Goal: Find specific page/section: Find specific page/section

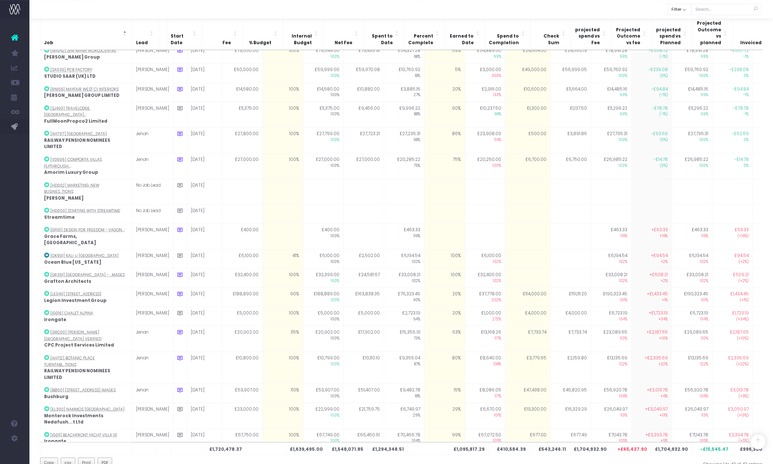
scroll to position [171, 0]
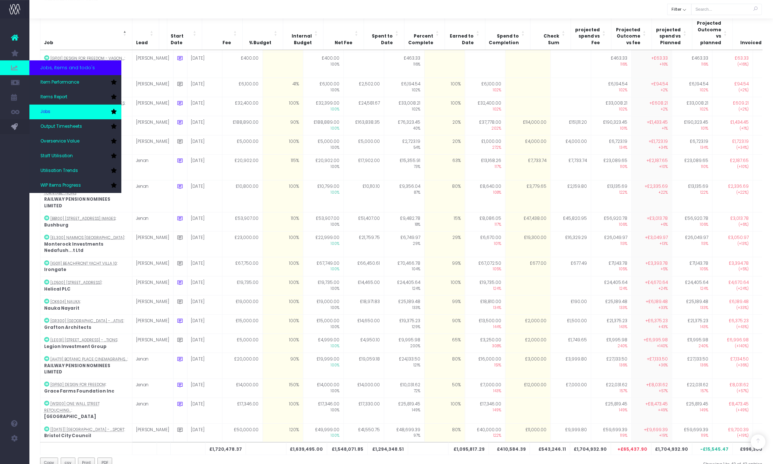
click at [63, 113] on link "Jobs" at bounding box center [75, 111] width 92 height 15
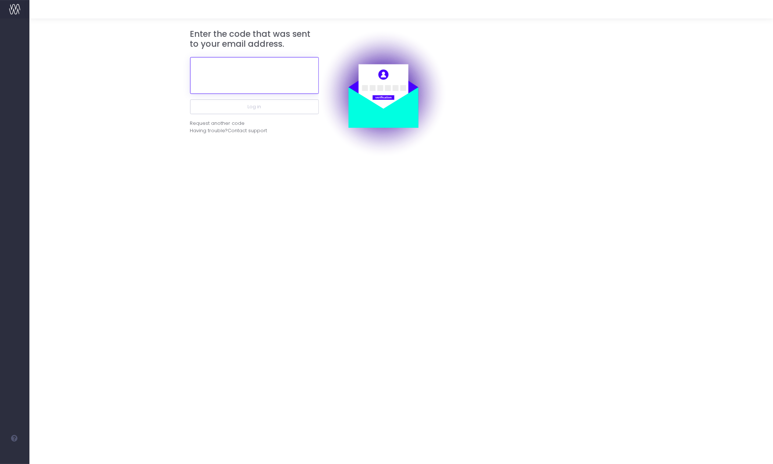
click at [234, 78] on input "text" at bounding box center [254, 75] width 129 height 37
paste input "749753"
type input "749753"
click at [190, 99] on button "Log in" at bounding box center [254, 106] width 129 height 15
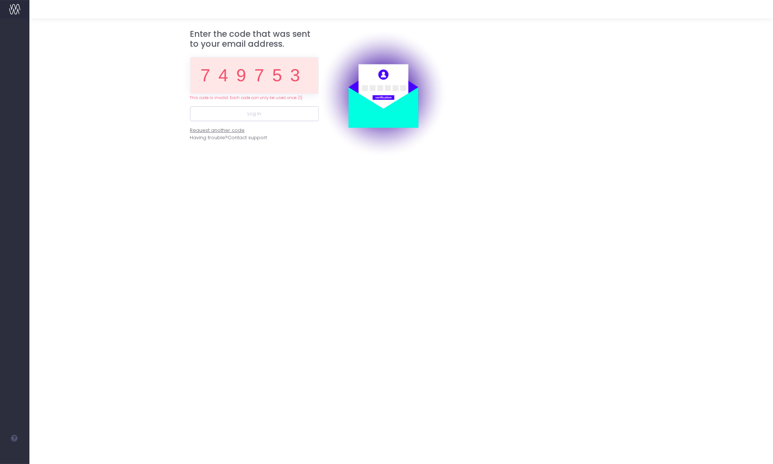
click at [230, 130] on div "Request another code" at bounding box center [217, 130] width 55 height 7
click at [260, 76] on input "749753" at bounding box center [254, 75] width 129 height 37
paste input "366934"
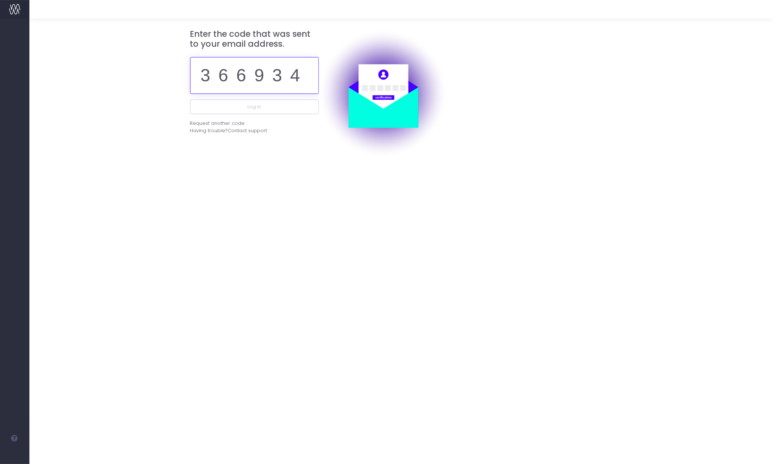
type input "366934"
click at [190, 99] on button "Log in" at bounding box center [254, 106] width 129 height 15
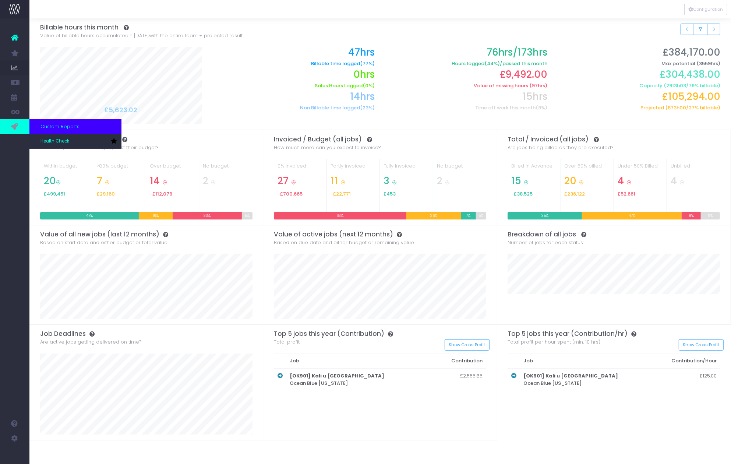
click at [11, 127] on icon at bounding box center [14, 127] width 7 height 8
click at [59, 145] on link "Health Check" at bounding box center [75, 141] width 92 height 15
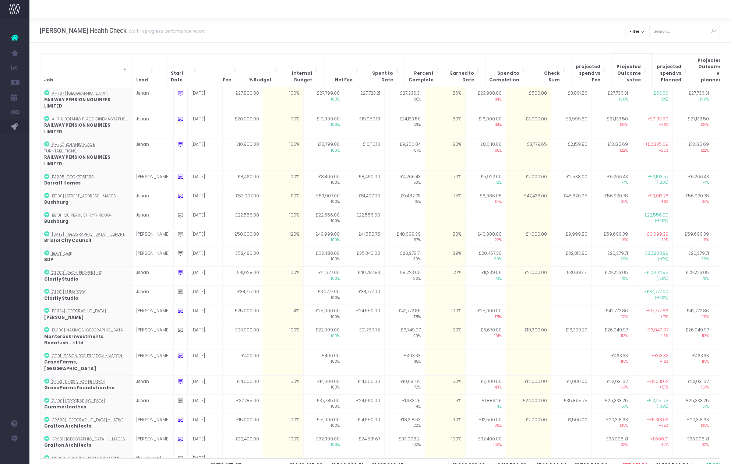
click at [645, 68] on span "Projected Outcome vs fee: Activate to sort: Activate to sort" at bounding box center [645, 70] width 4 height 33
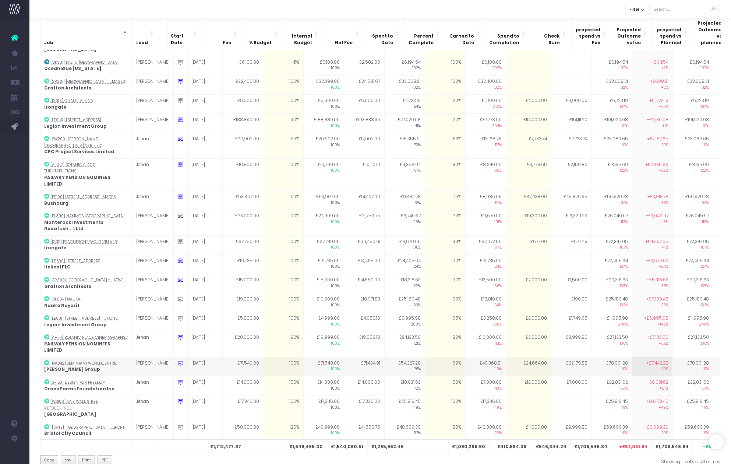
scroll to position [290, 0]
